Goal: Information Seeking & Learning: Learn about a topic

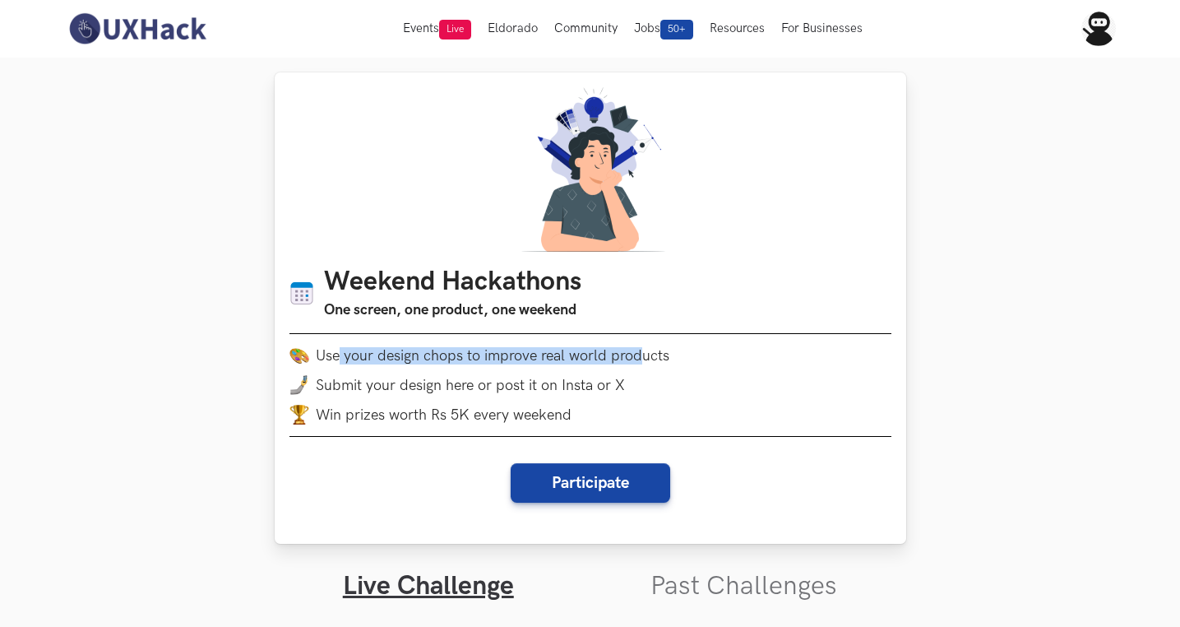
drag, startPoint x: 340, startPoint y: 359, endPoint x: 675, endPoint y: 349, distance: 334.8
click at [675, 349] on li "Use your design chops to improve real world products" at bounding box center [590, 355] width 602 height 20
click at [650, 359] on li "Use your design chops to improve real world products" at bounding box center [590, 355] width 602 height 20
click at [650, 410] on li "Win prizes worth Rs 5K every weekend" at bounding box center [590, 415] width 602 height 20
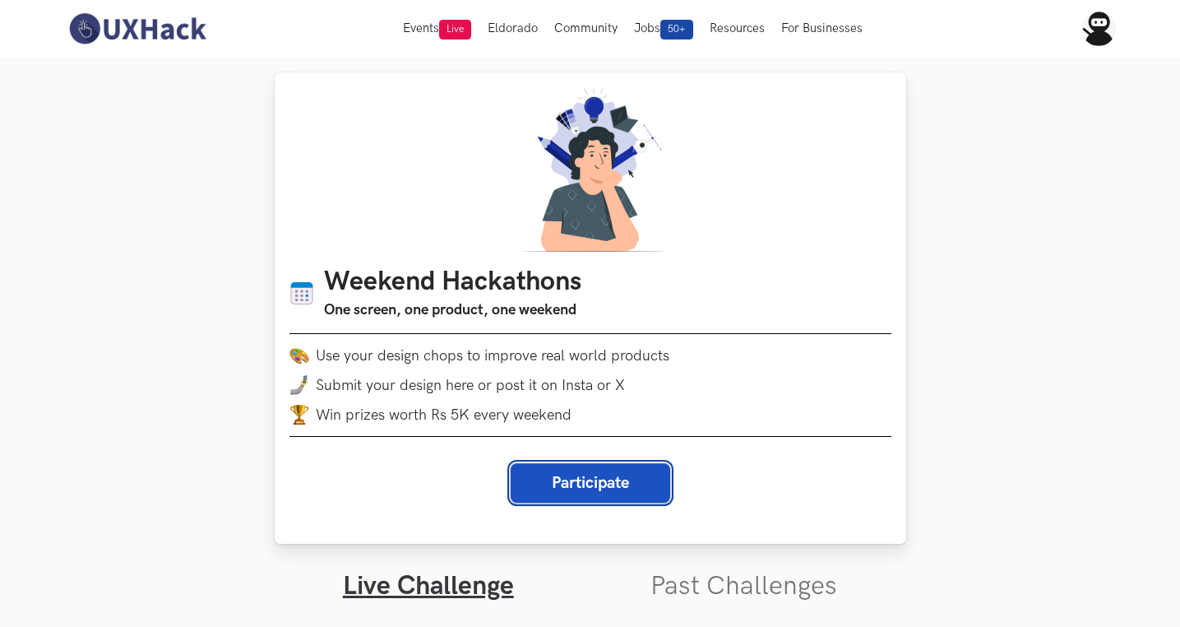
click at [581, 474] on button "Participate" at bounding box center [591, 482] width 160 height 39
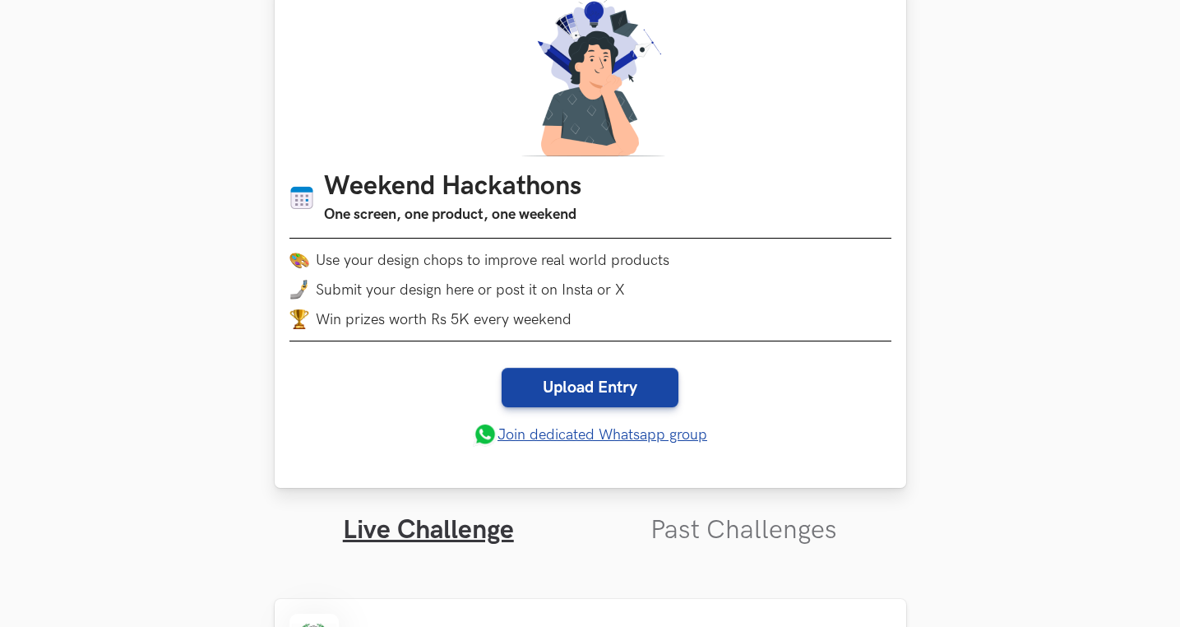
scroll to position [203, 0]
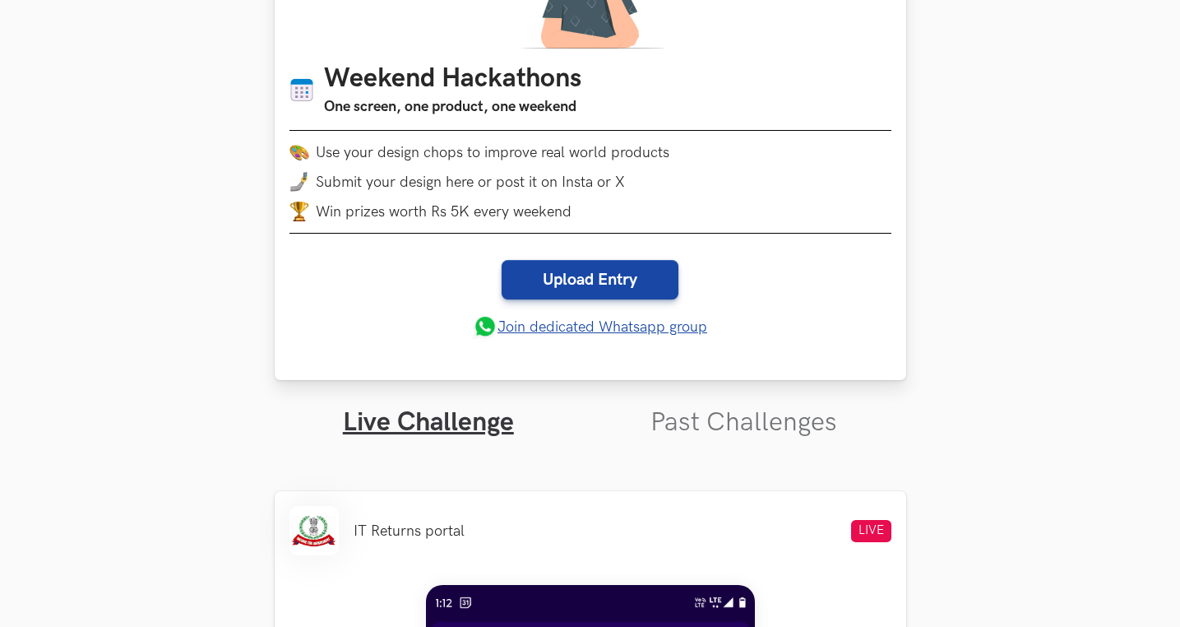
click at [604, 329] on link "Join dedicated Whatsapp group" at bounding box center [590, 326] width 234 height 25
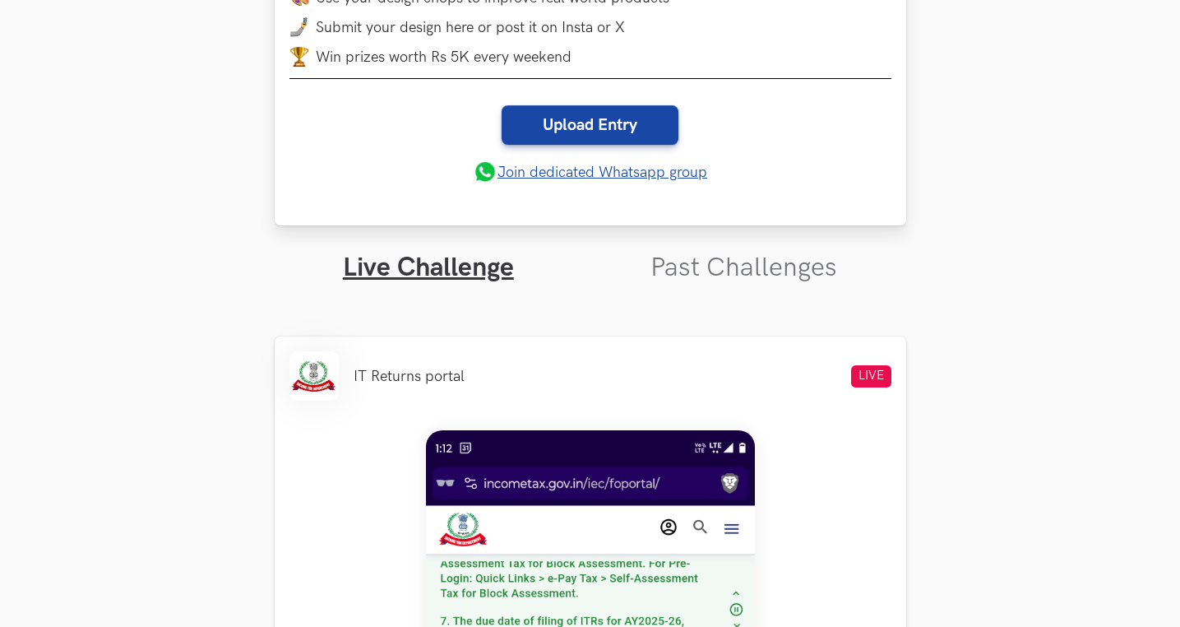
scroll to position [377, 0]
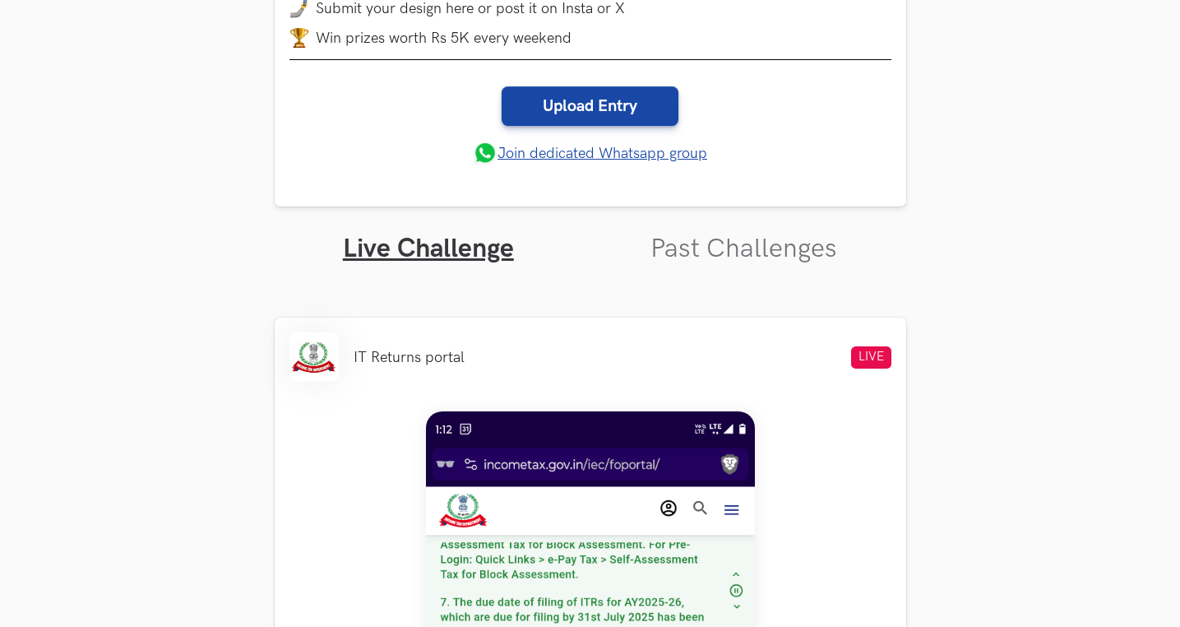
click at [835, 227] on ul "Live Challenge Past Challenges" at bounding box center [590, 235] width 631 height 58
click at [814, 259] on link "Past Challenges" at bounding box center [743, 249] width 187 height 32
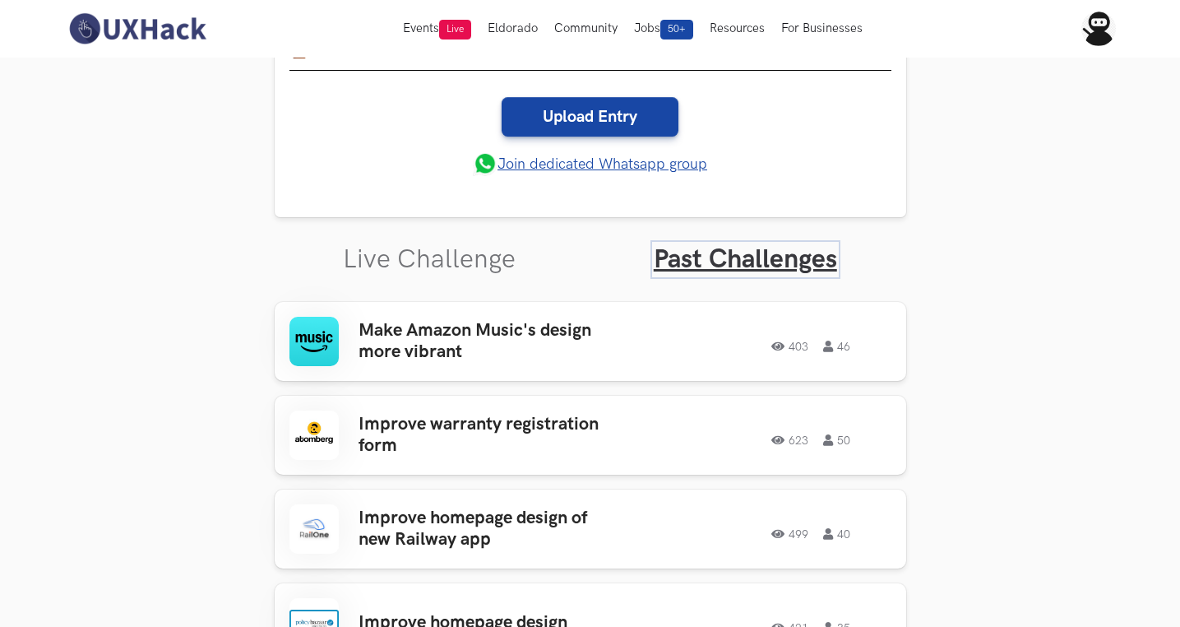
scroll to position [369, 0]
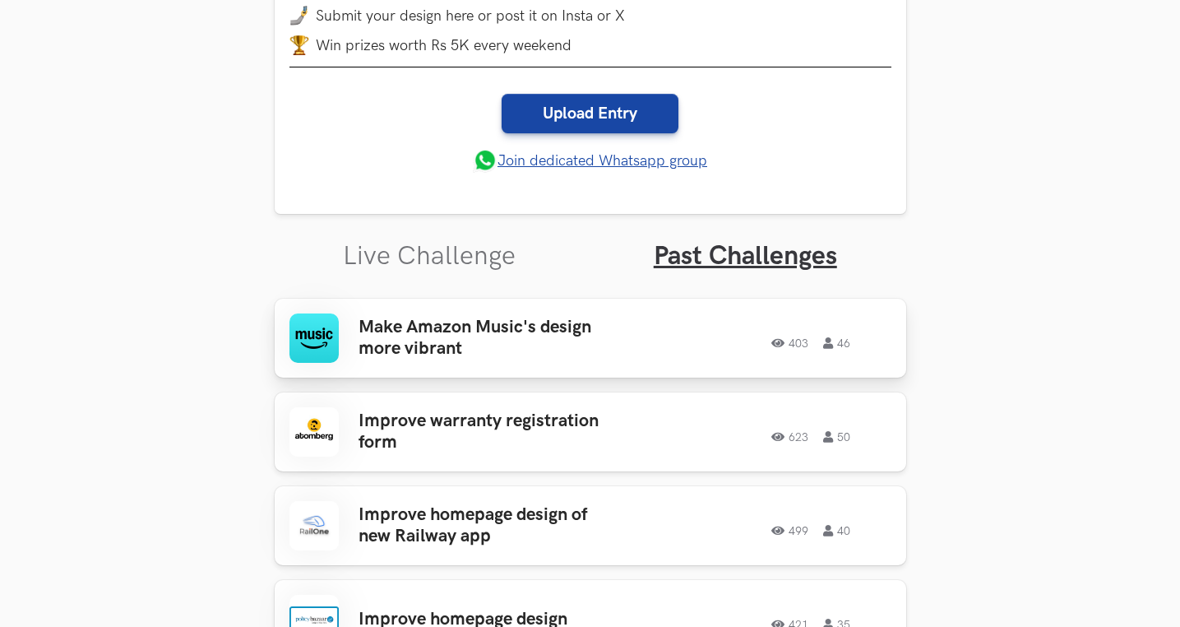
click at [573, 321] on h3 "Make Amazon Music's design more vibrant" at bounding box center [487, 339] width 257 height 44
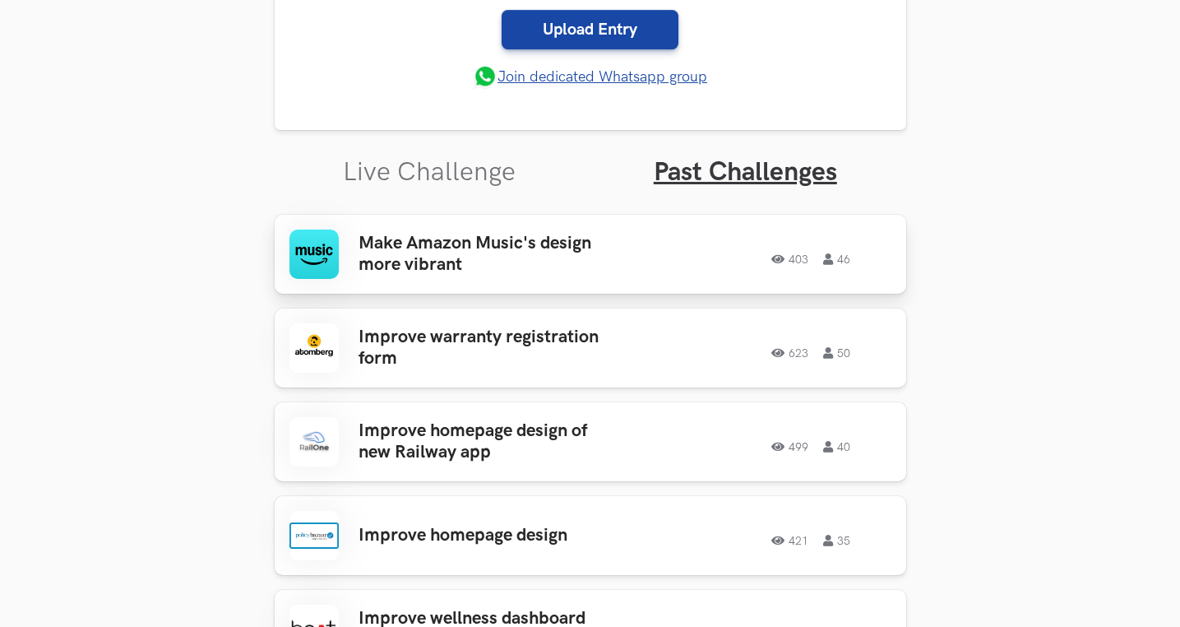
scroll to position [463, 0]
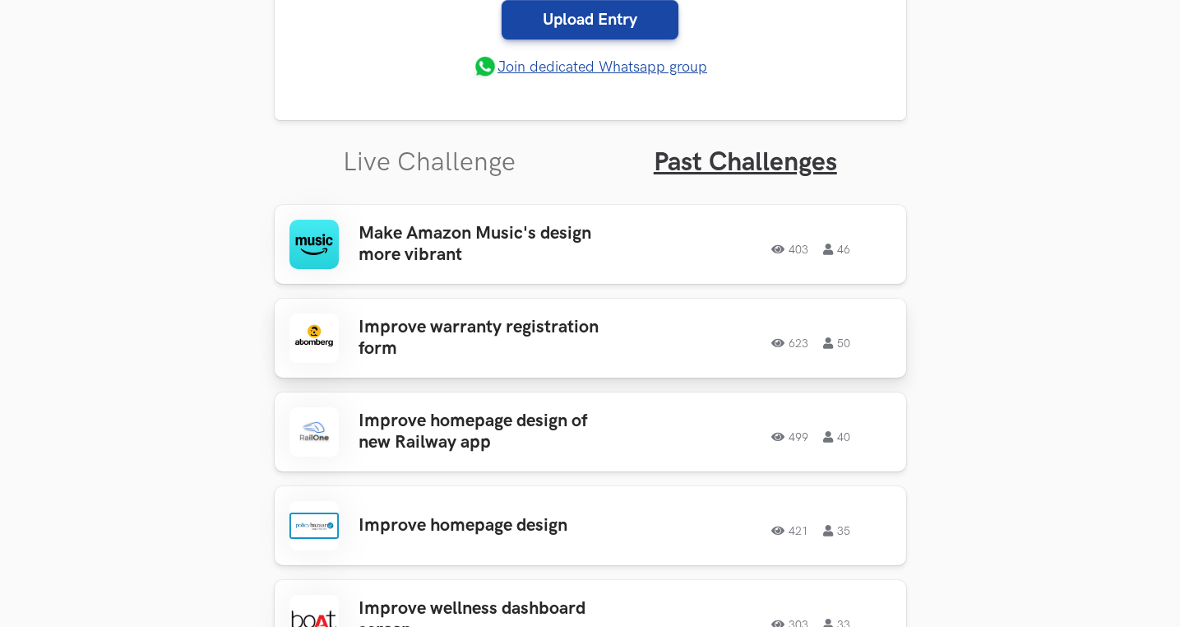
click at [526, 331] on h3 "Improve warranty registration form" at bounding box center [487, 339] width 257 height 44
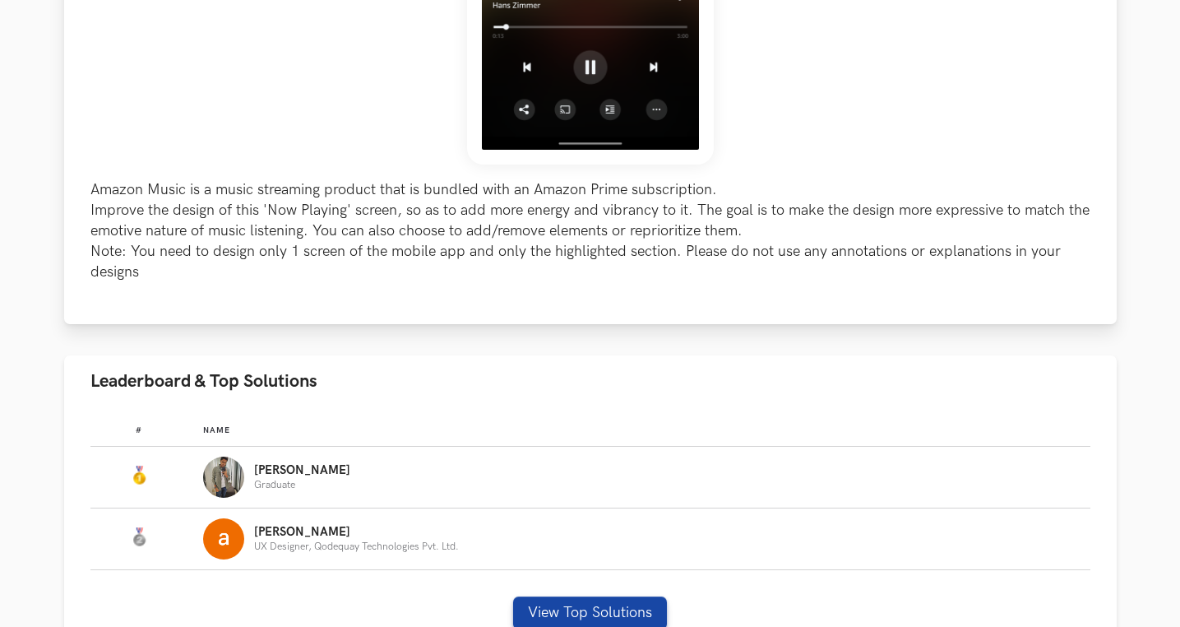
scroll to position [875, 0]
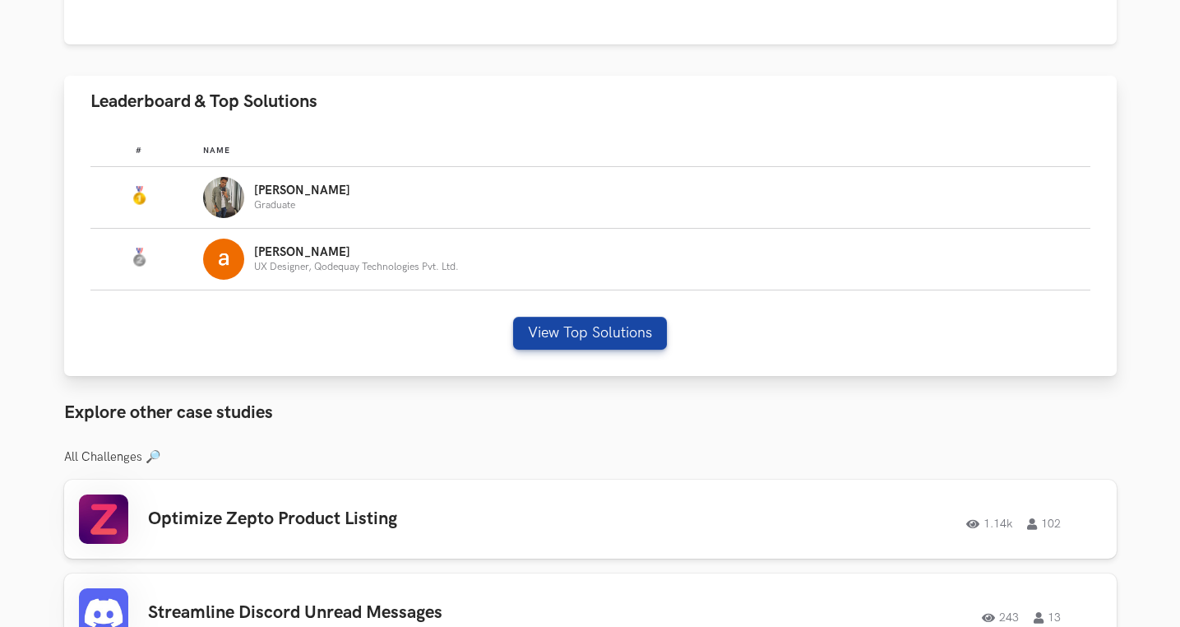
click at [220, 190] on img "Leaderboard" at bounding box center [223, 197] width 41 height 41
click at [141, 193] on img "Leaderboard" at bounding box center [139, 196] width 20 height 20
click at [251, 197] on div "Yuvraj Graduate" at bounding box center [639, 197] width 872 height 41
click at [608, 337] on button "View Top Solutions" at bounding box center [590, 333] width 154 height 33
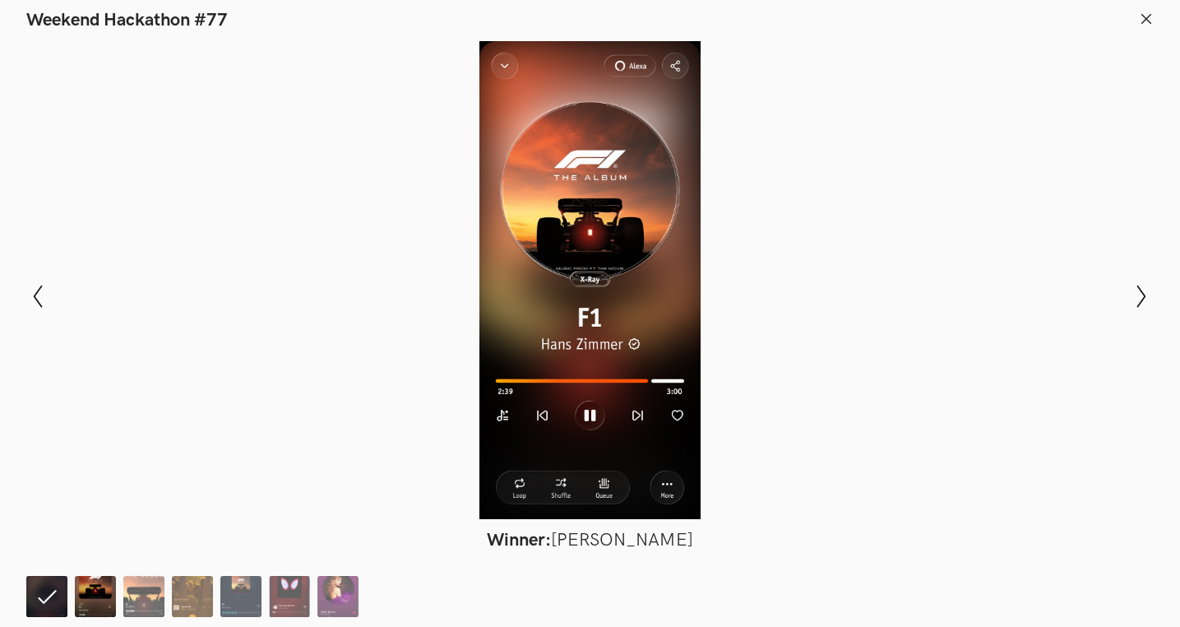
click at [91, 599] on img at bounding box center [95, 596] width 41 height 41
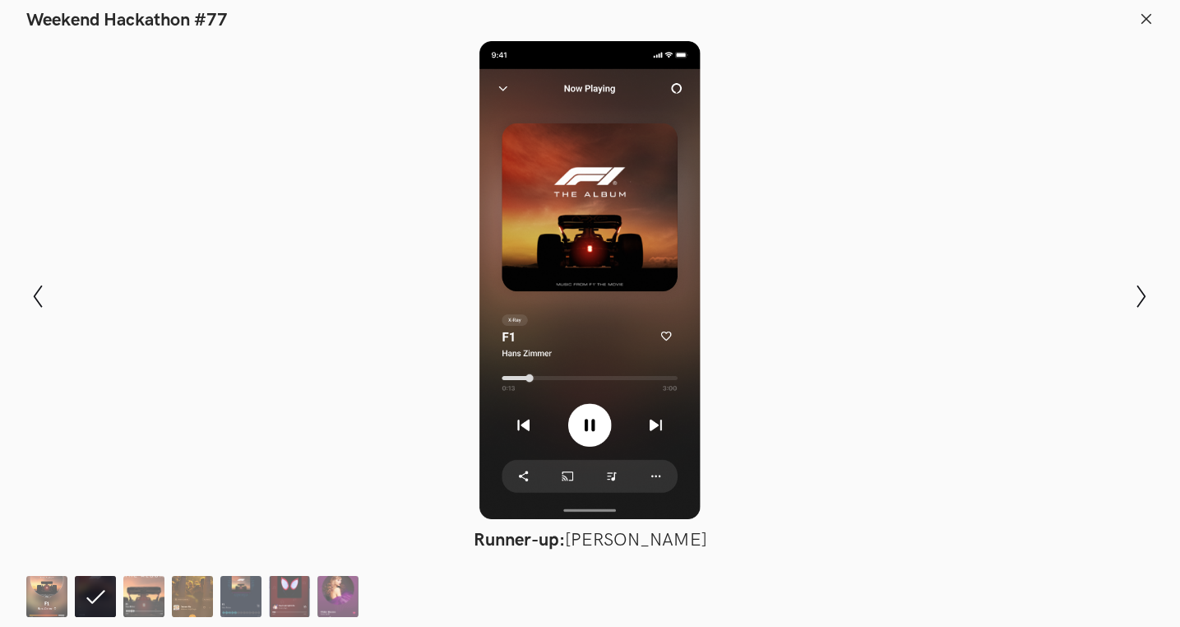
click at [117, 600] on ol at bounding box center [196, 596] width 340 height 41
click at [131, 601] on img at bounding box center [143, 596] width 41 height 41
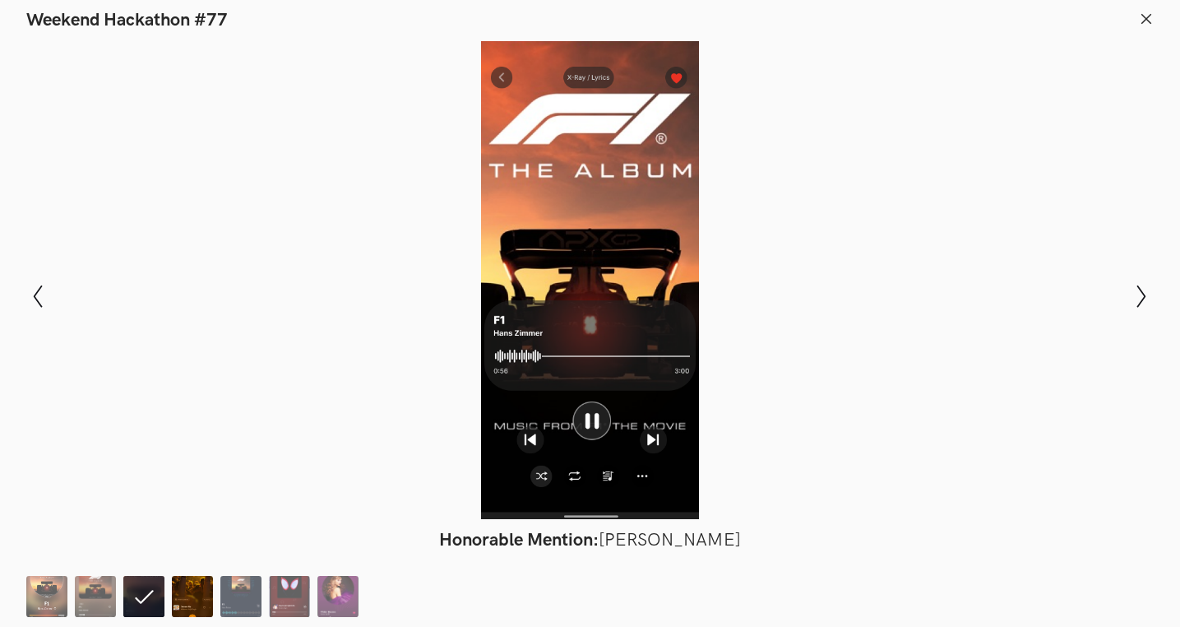
click at [193, 601] on img at bounding box center [192, 596] width 41 height 41
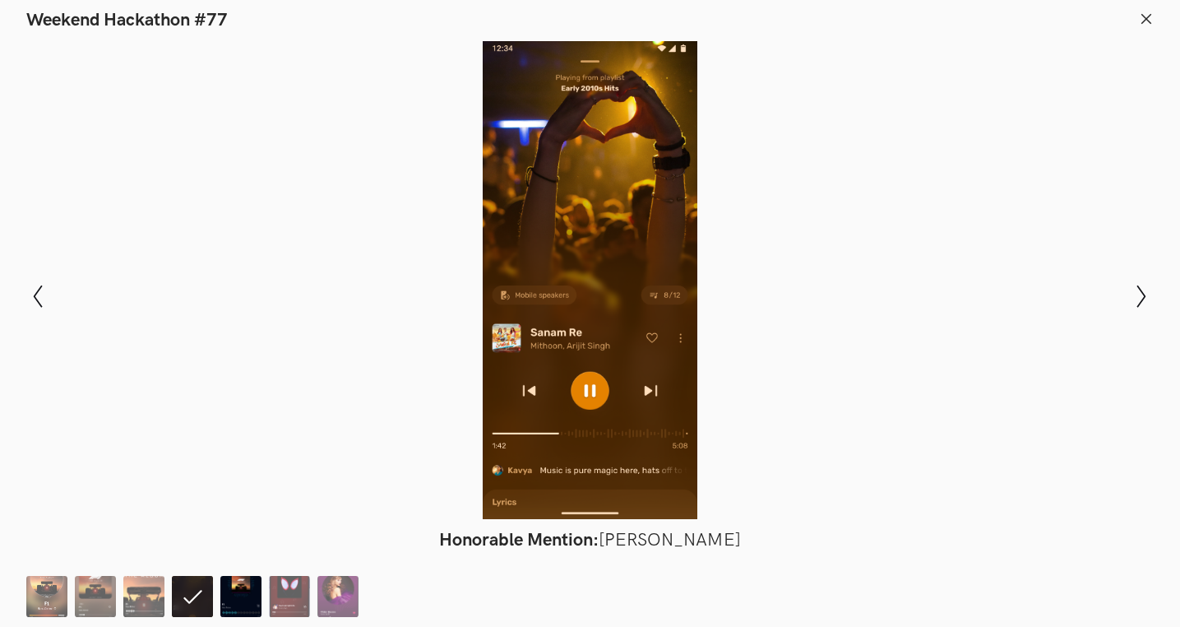
click at [240, 602] on img at bounding box center [240, 596] width 41 height 41
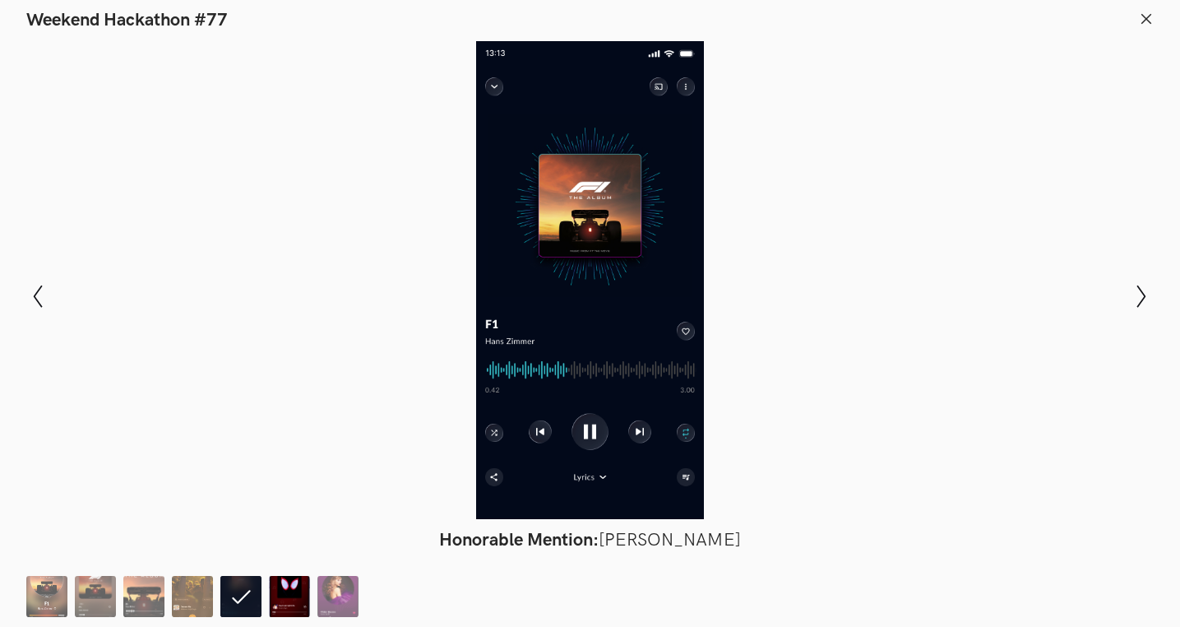
click at [273, 603] on img at bounding box center [289, 596] width 41 height 41
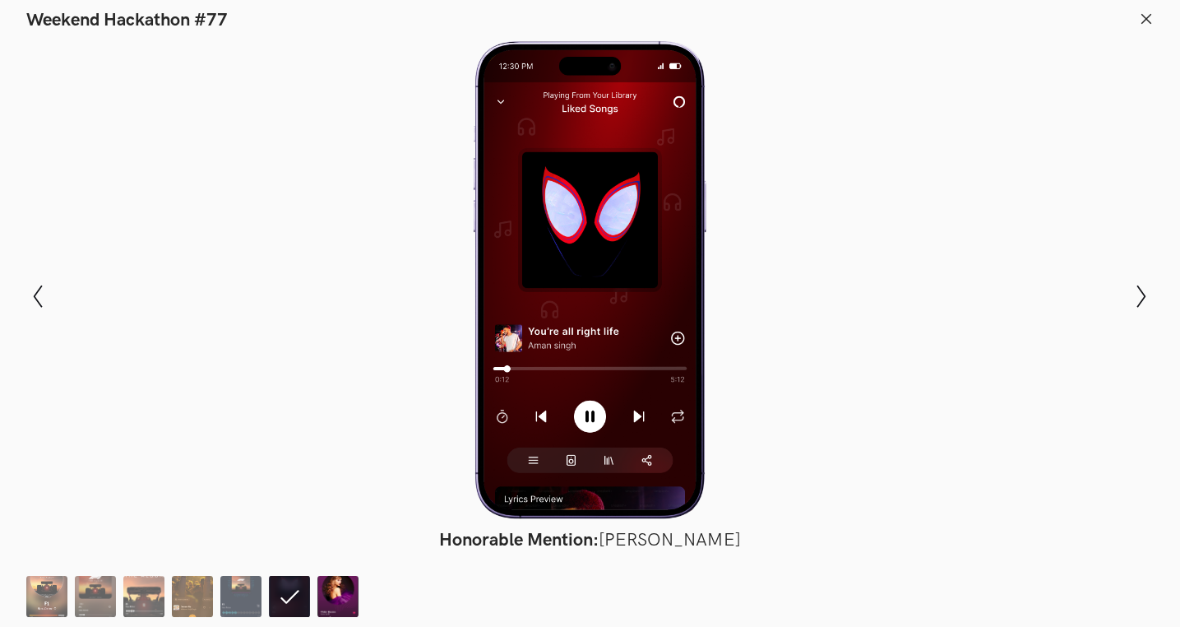
click at [328, 603] on img at bounding box center [337, 596] width 41 height 41
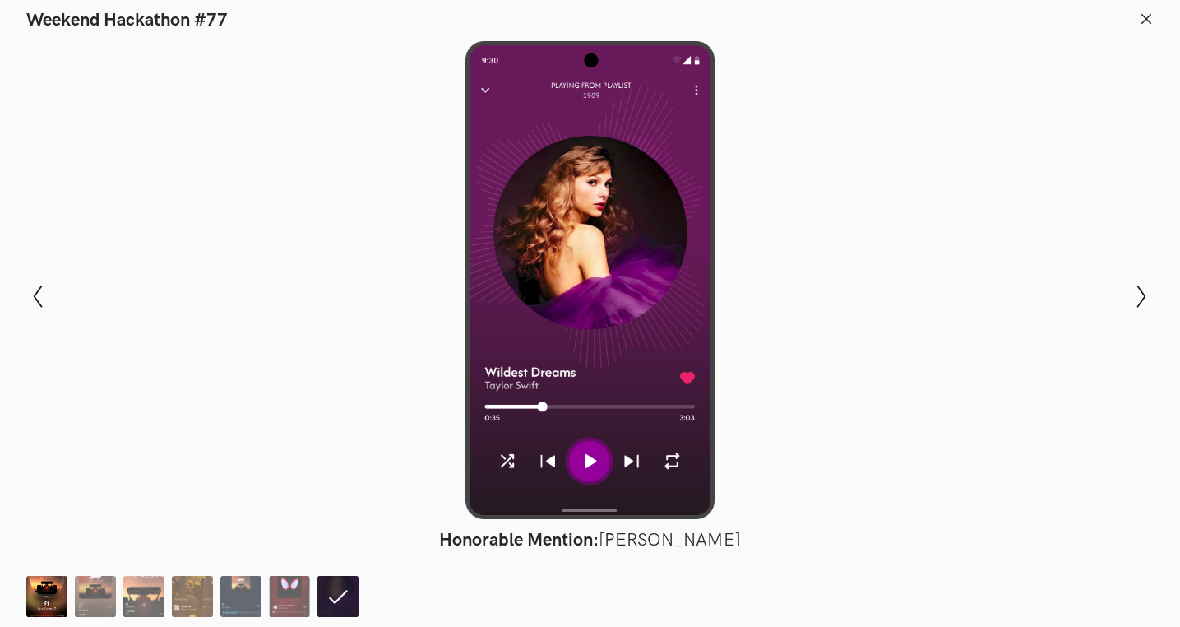
click at [46, 589] on img at bounding box center [46, 596] width 41 height 41
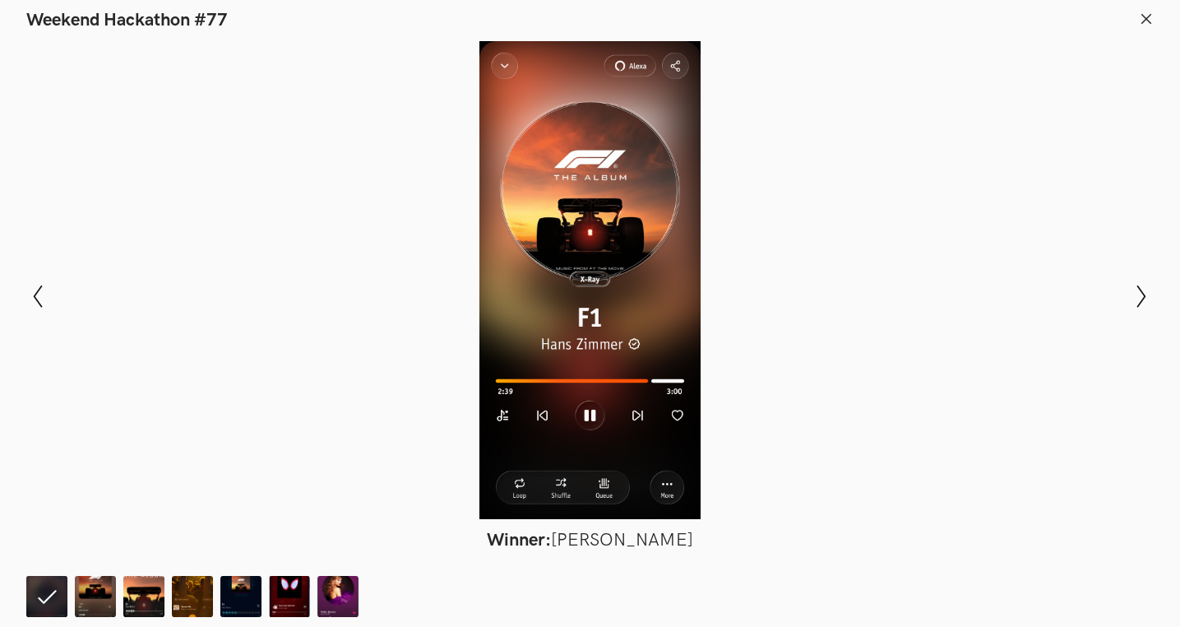
click at [1145, 21] on icon at bounding box center [1146, 19] width 15 height 15
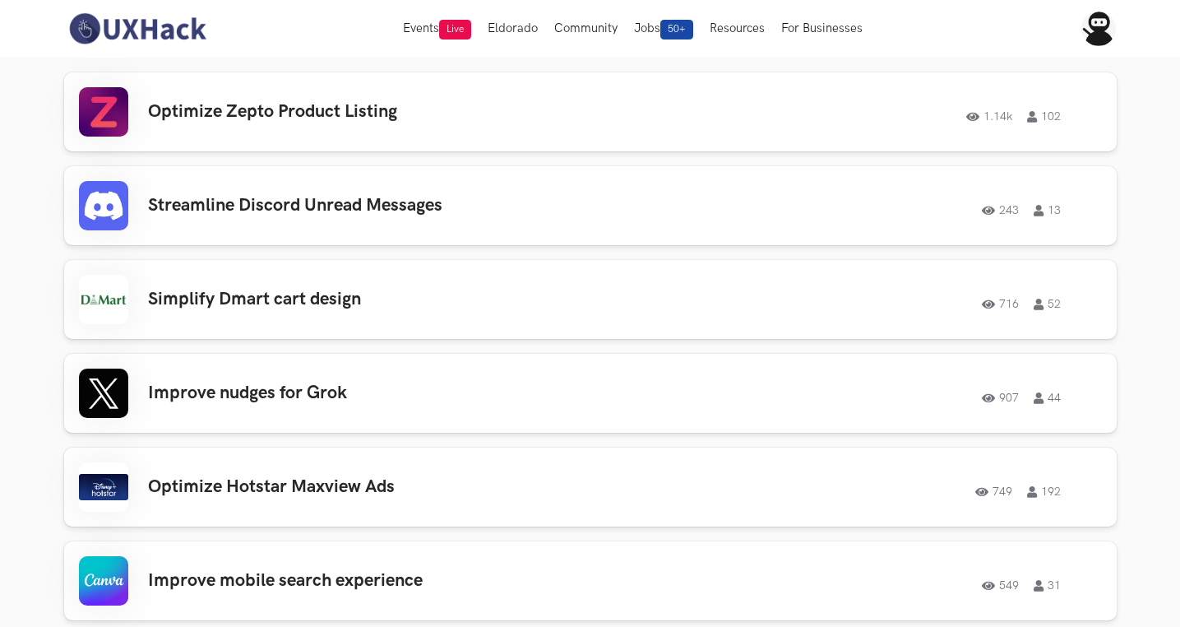
scroll to position [1280, 0]
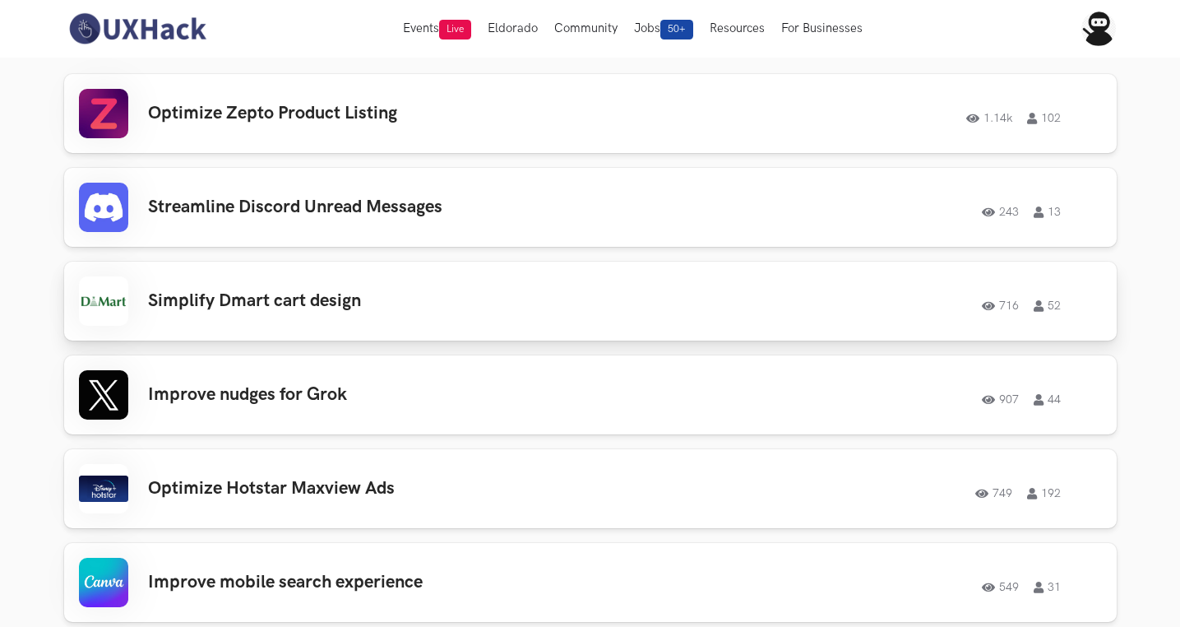
click at [234, 304] on h3 "Simplify Dmart cart design" at bounding box center [381, 300] width 467 height 21
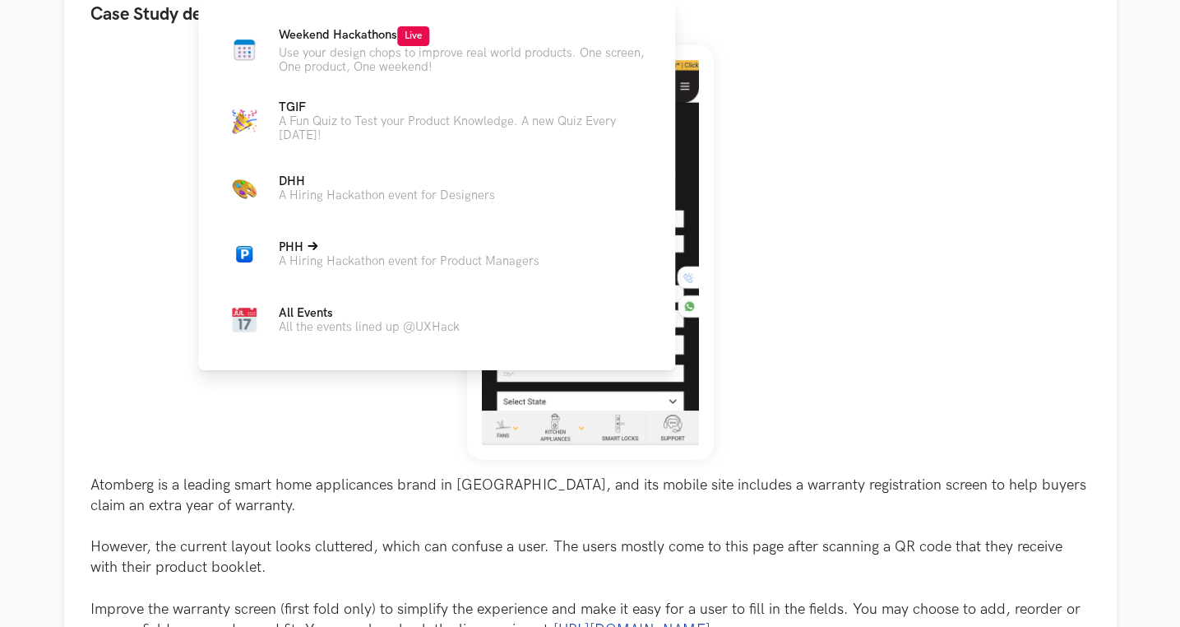
scroll to position [256, 0]
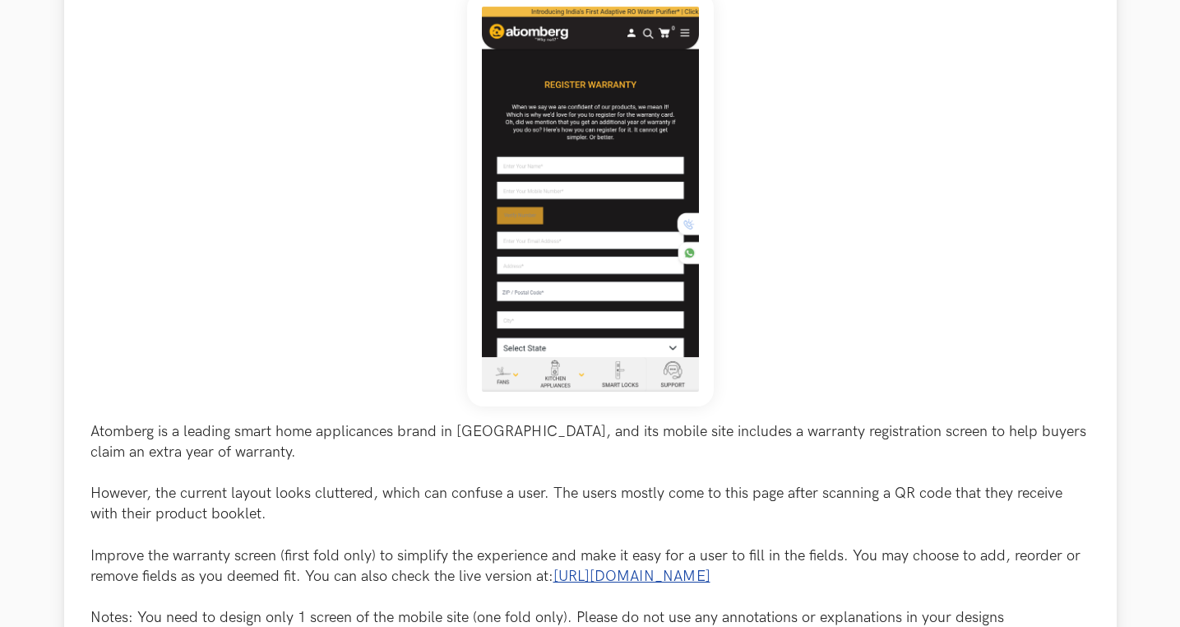
click at [1010, 234] on div "Atomberg is a leading smart home applicances brand in [GEOGRAPHIC_DATA], and it…" at bounding box center [590, 310] width 1000 height 636
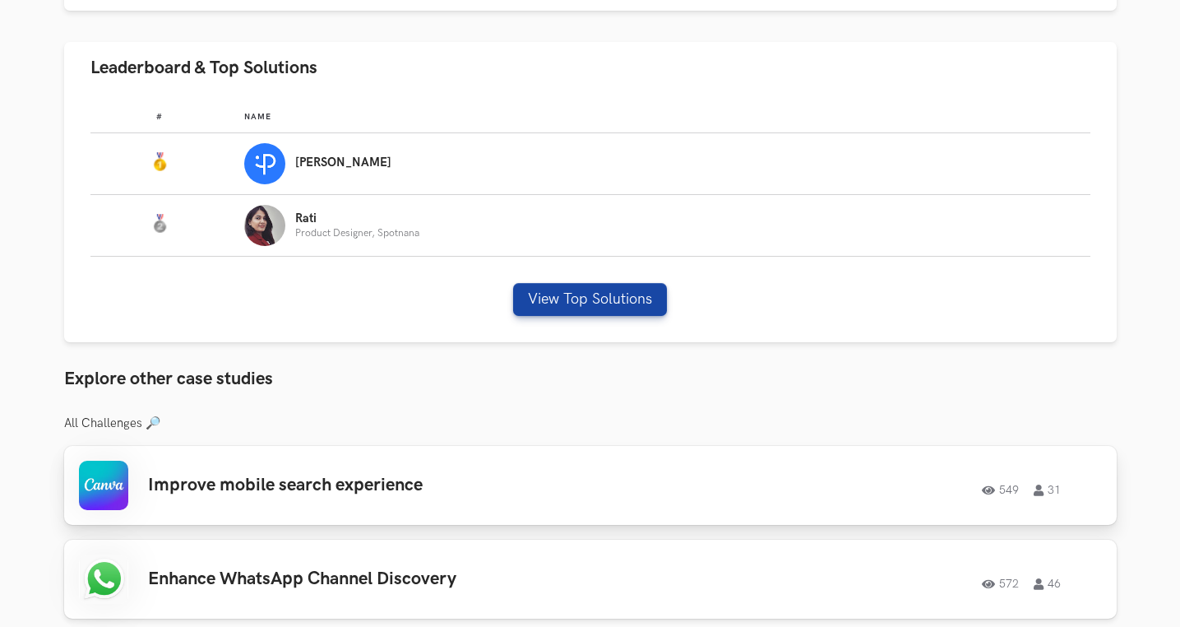
scroll to position [918, 0]
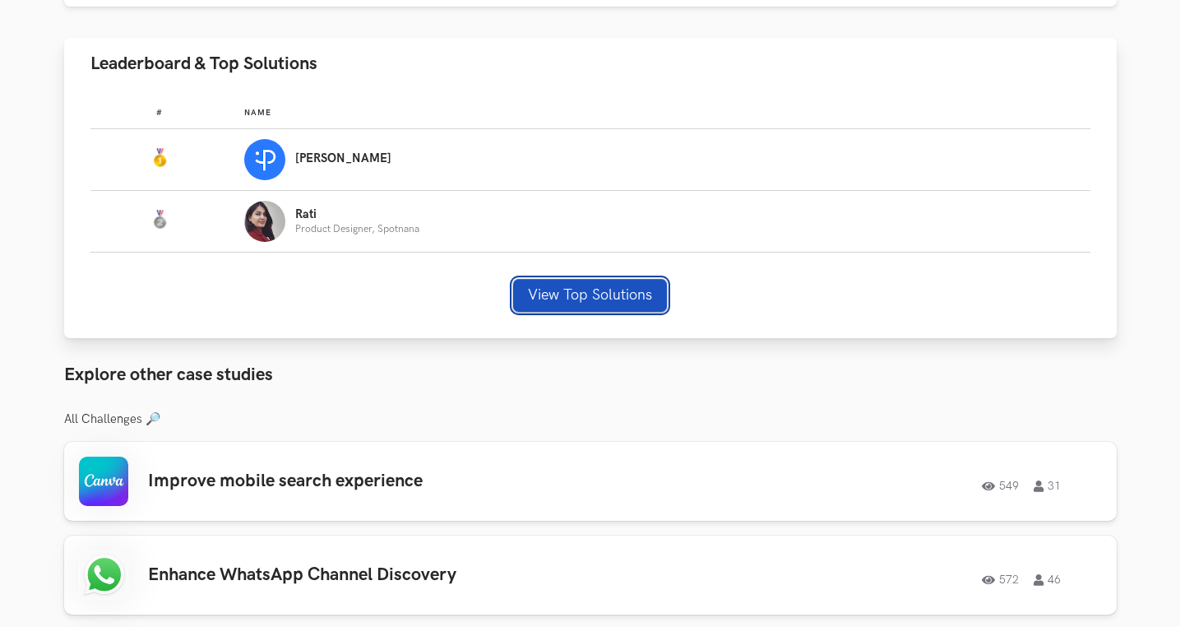
click at [576, 286] on button "View Top Solutions" at bounding box center [590, 295] width 154 height 33
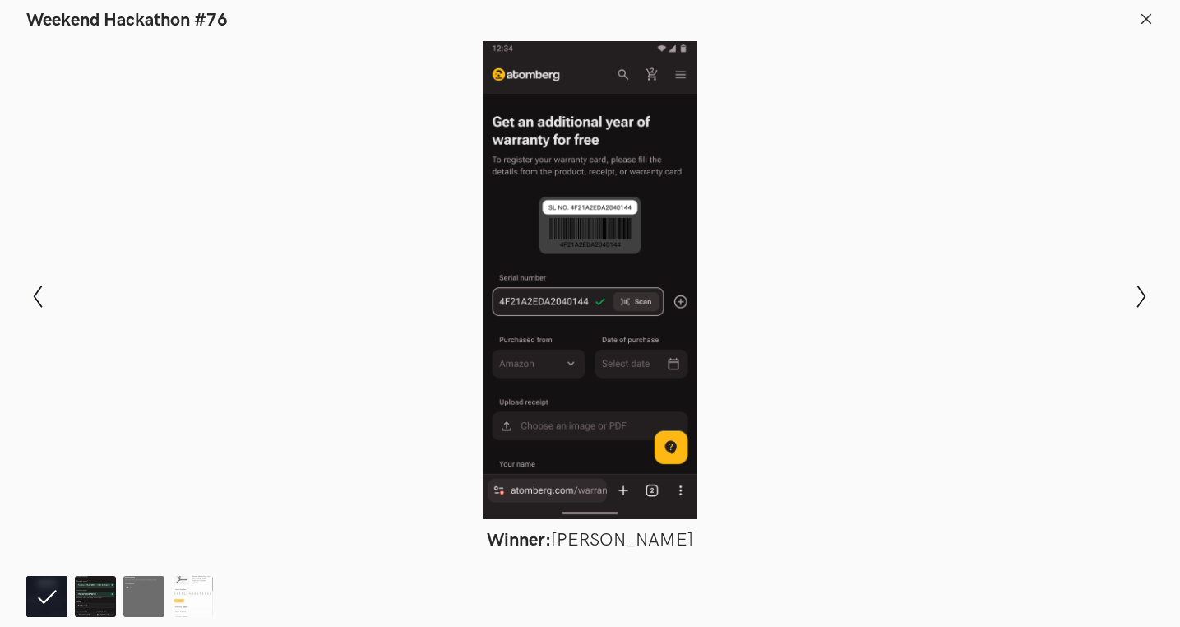
click at [111, 589] on img at bounding box center [95, 596] width 41 height 41
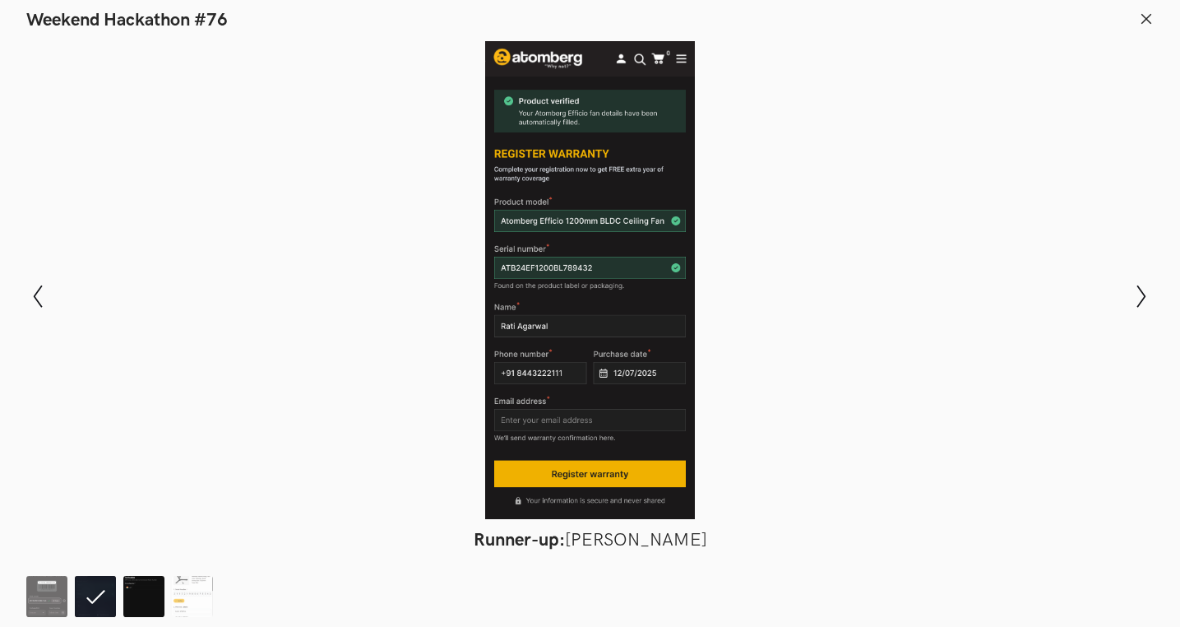
click at [136, 589] on img at bounding box center [143, 596] width 41 height 41
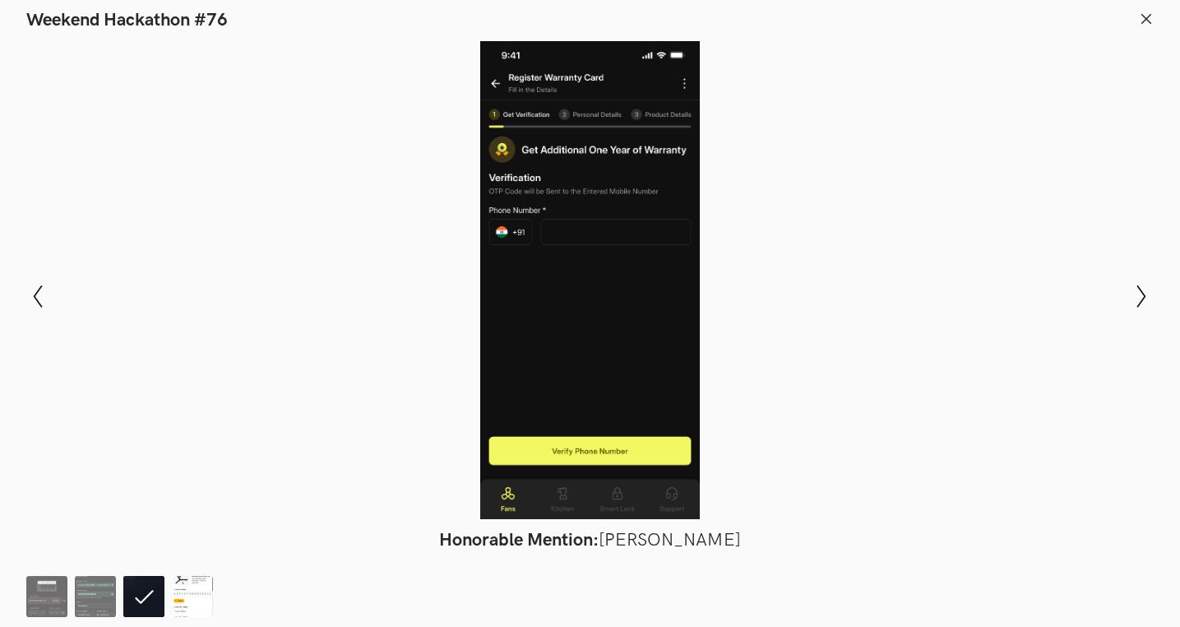
click at [180, 594] on img at bounding box center [192, 596] width 41 height 41
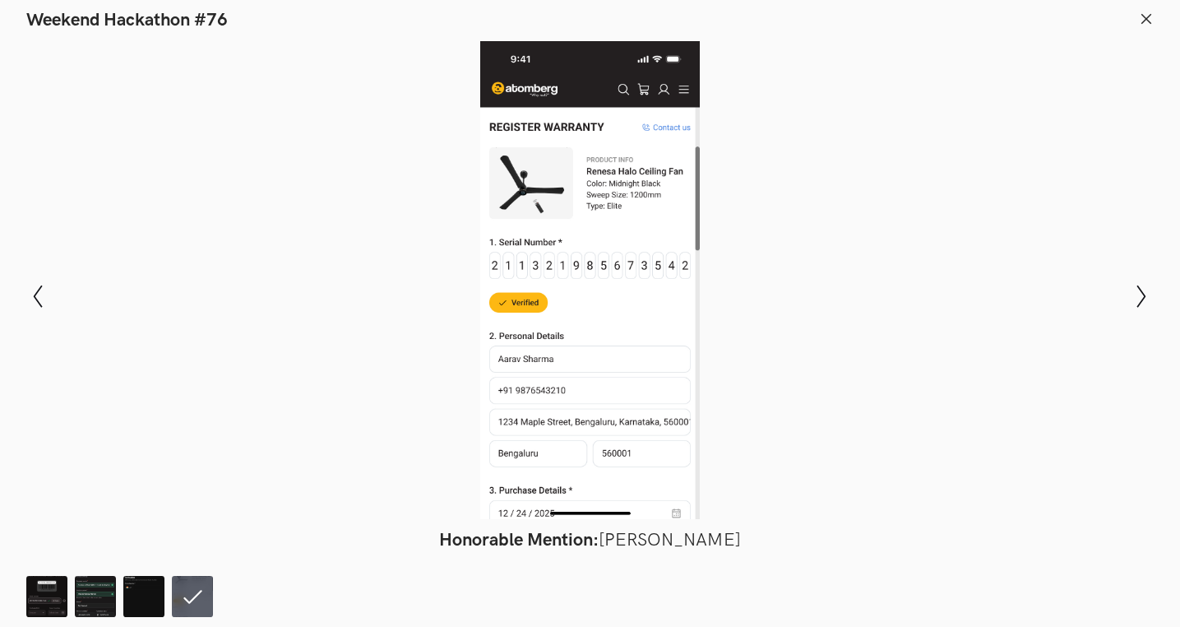
scroll to position [1154, 0]
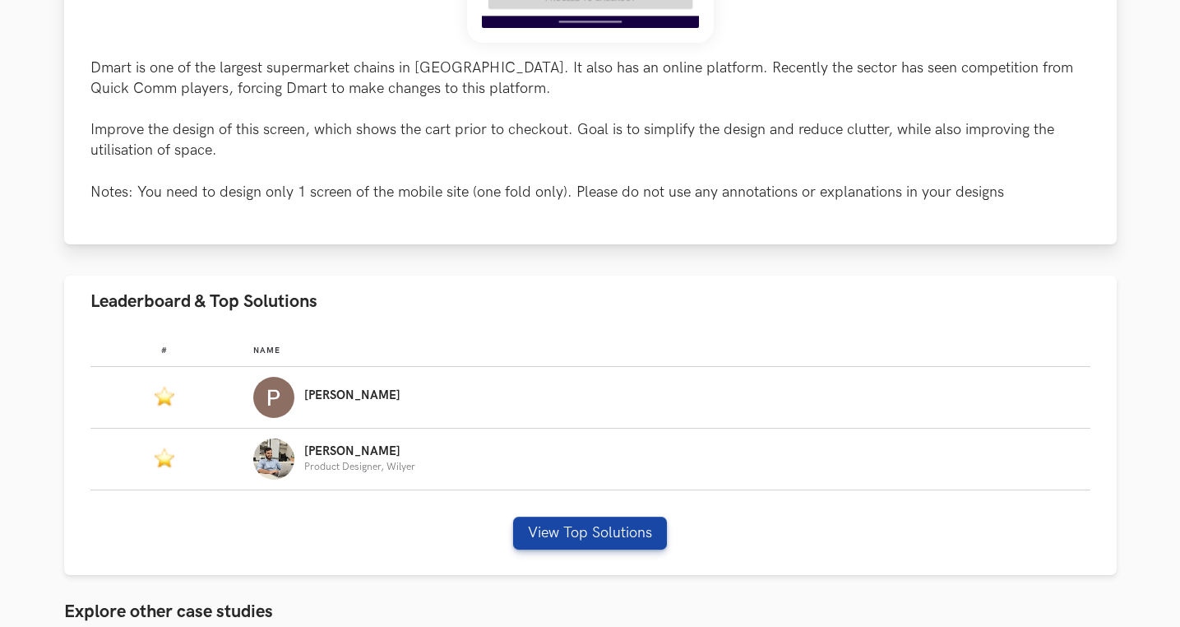
scroll to position [952, 0]
